Goal: Use online tool/utility: Use online tool/utility

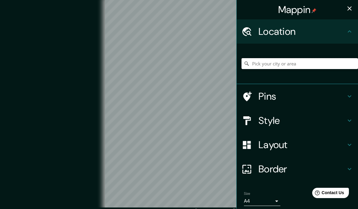
click at [264, 65] on input "Pick your city or area" at bounding box center [299, 63] width 116 height 11
click at [275, 63] on input "Bould" at bounding box center [299, 63] width 116 height 11
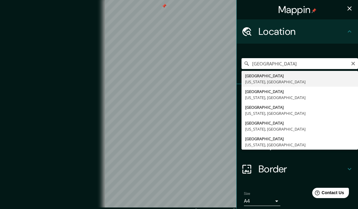
type input "[GEOGRAPHIC_DATA], [US_STATE], [GEOGRAPHIC_DATA]"
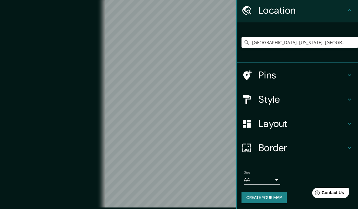
scroll to position [21, 0]
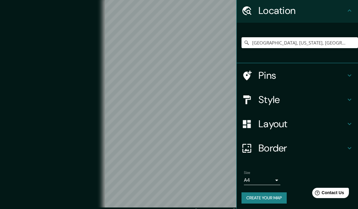
click at [281, 149] on h4 "Border" at bounding box center [301, 148] width 87 height 12
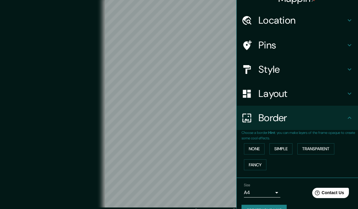
click at [352, 117] on icon at bounding box center [349, 117] width 7 height 7
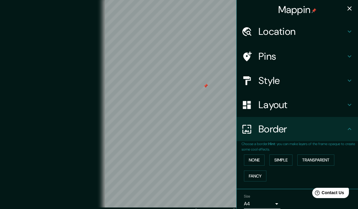
scroll to position [0, 0]
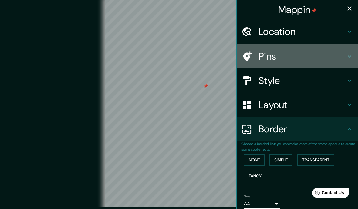
click at [269, 56] on h4 "Pins" at bounding box center [301, 56] width 87 height 12
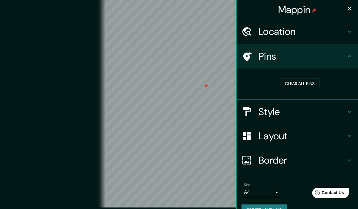
click at [58, 9] on div "© Mapbox © OpenStreetMap Improve this map" at bounding box center [178, 104] width 341 height 208
click at [282, 36] on h4 "Location" at bounding box center [301, 31] width 87 height 12
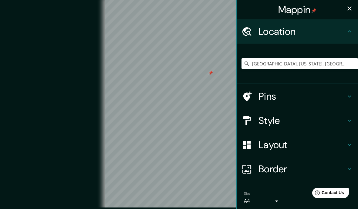
click at [283, 32] on h4 "Location" at bounding box center [301, 31] width 87 height 12
click at [58, 8] on div "© Mapbox © OpenStreetMap Improve this map" at bounding box center [178, 104] width 341 height 208
click at [282, 145] on h4 "Layout" at bounding box center [301, 145] width 87 height 12
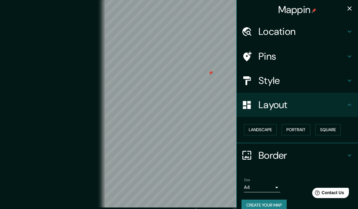
click at [57, 9] on div "© Mapbox © OpenStreetMap Improve this map" at bounding box center [178, 104] width 341 height 208
click at [298, 13] on h4 "Mappin" at bounding box center [297, 10] width 38 height 12
